Goal: Task Accomplishment & Management: Manage account settings

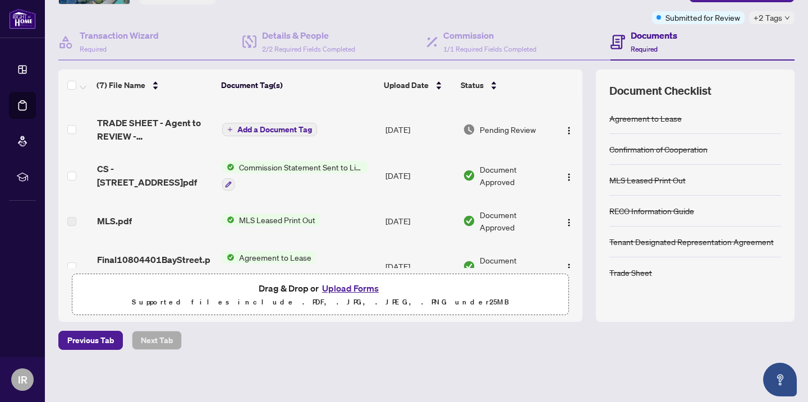
scroll to position [88, 0]
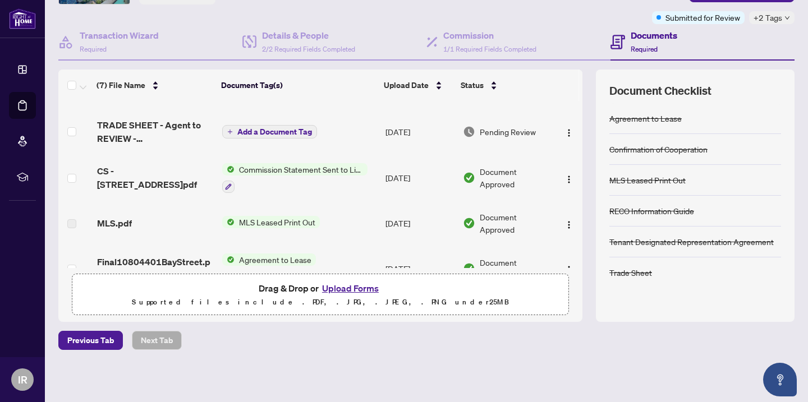
click at [323, 164] on span "Commission Statement Sent to Listing Brokerage" at bounding box center [300, 169] width 133 height 12
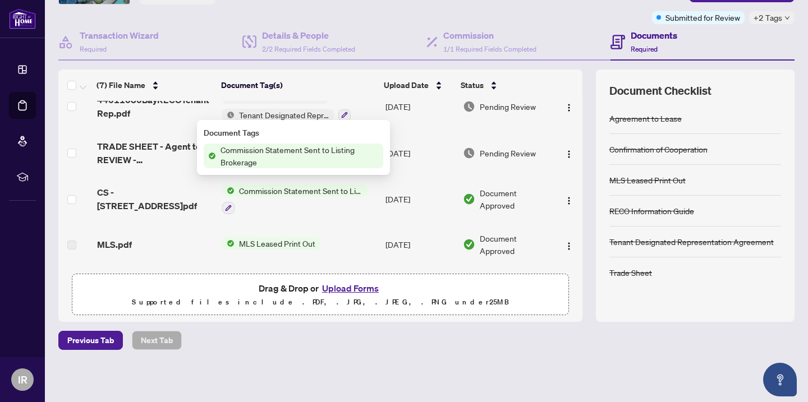
scroll to position [160, 0]
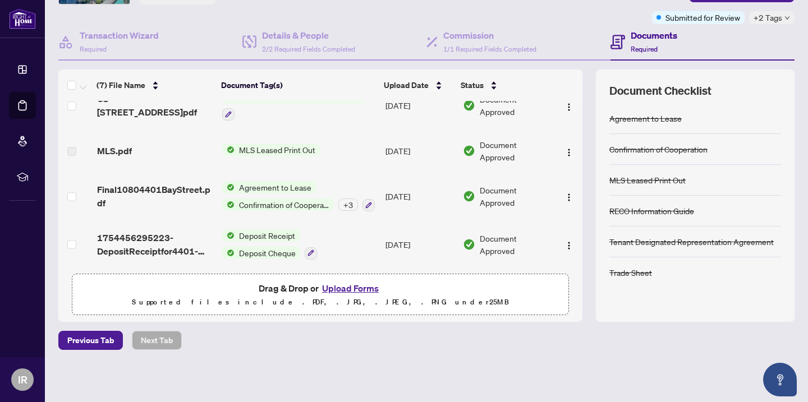
click at [769, 22] on span "+2 Tags" at bounding box center [767, 17] width 29 height 13
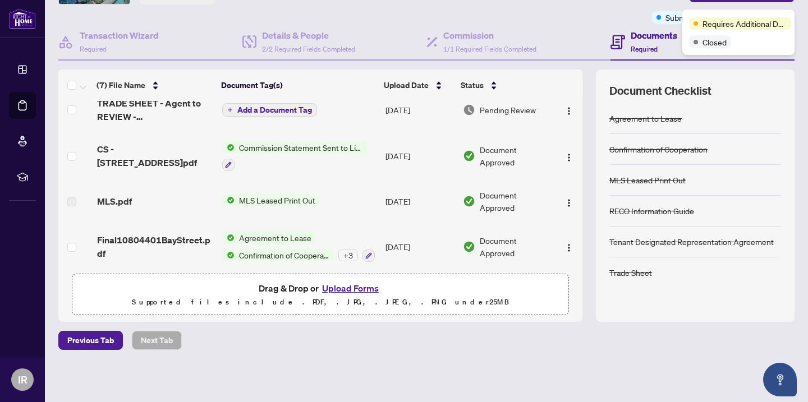
scroll to position [116, 0]
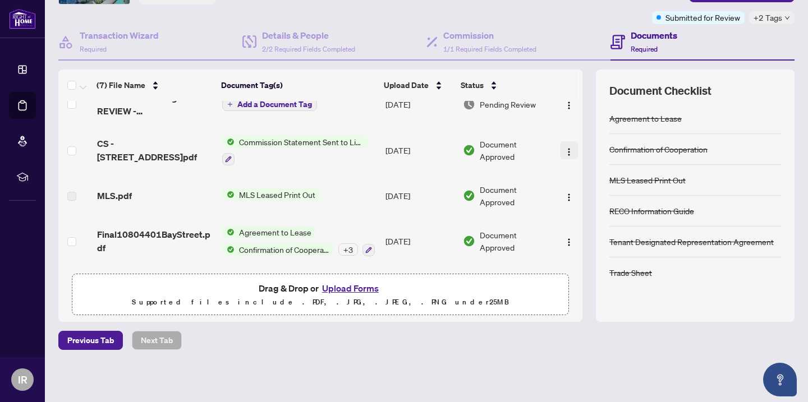
click at [567, 148] on img "button" at bounding box center [568, 152] width 9 height 9
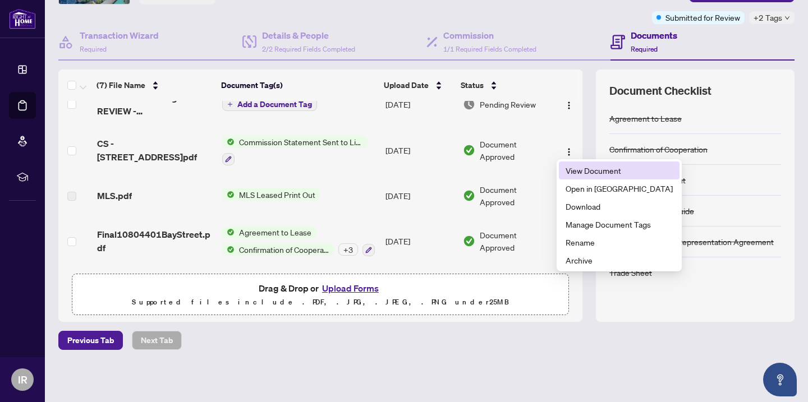
click at [575, 171] on span "View Document" at bounding box center [618, 170] width 107 height 12
